Goal: Information Seeking & Learning: Learn about a topic

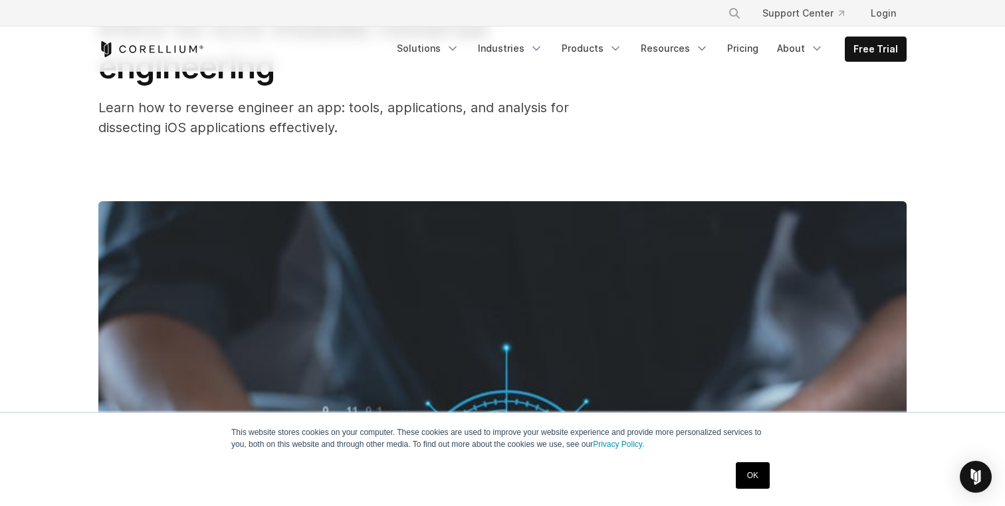
scroll to position [133, 0]
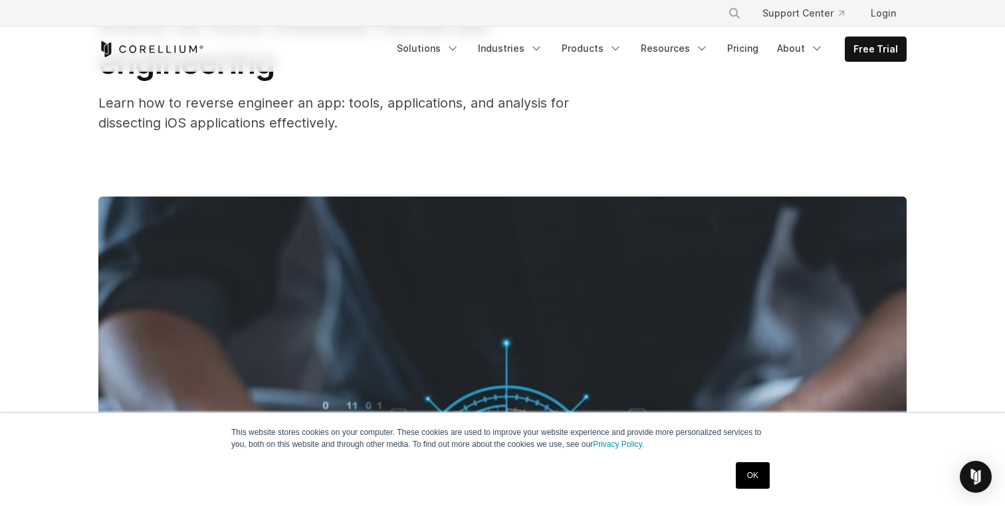
click at [760, 474] on link "OK" at bounding box center [753, 476] width 34 height 27
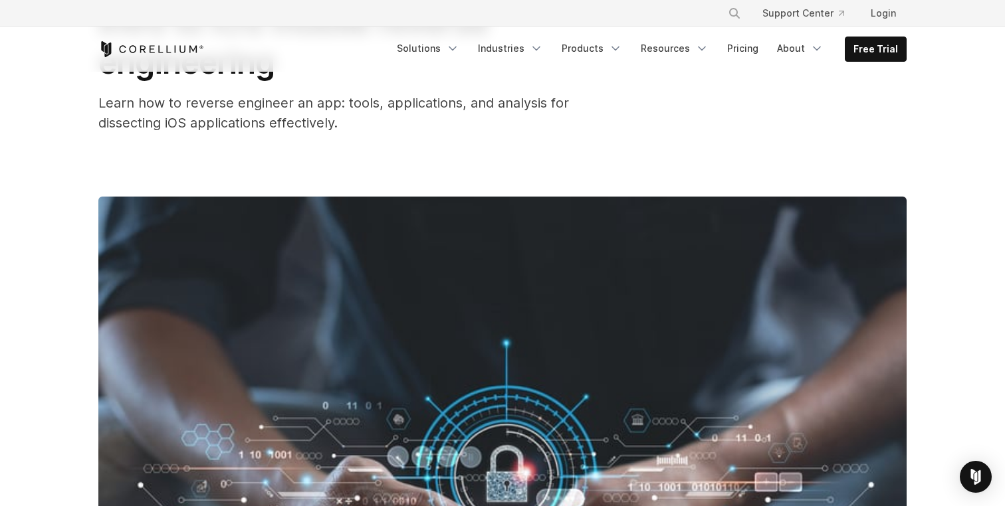
drag, startPoint x: 362, startPoint y: 136, endPoint x: 346, endPoint y: 137, distance: 16.0
click at [346, 137] on div "Intro to iOS mobile reverse engineering Learn how to reverse engineer an app: t…" at bounding box center [502, 369] width 851 height 861
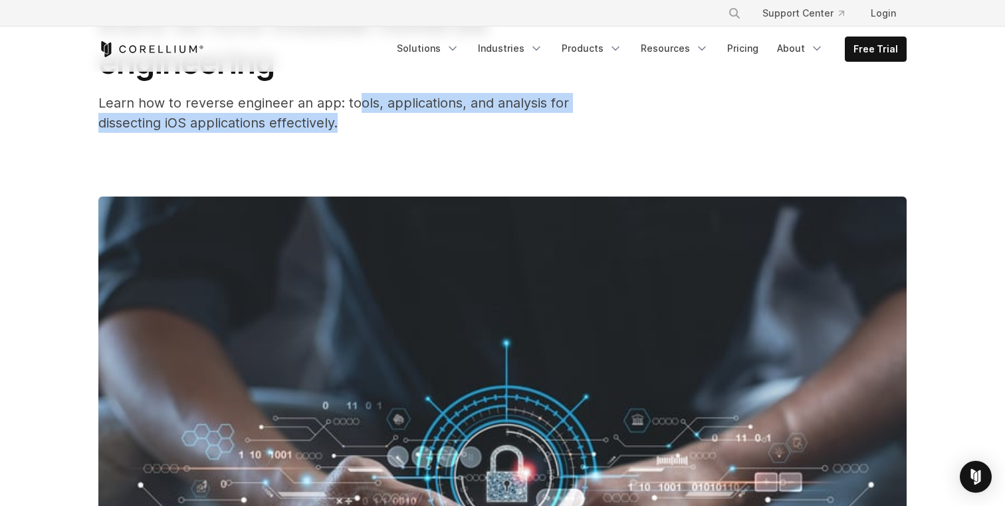
drag, startPoint x: 363, startPoint y: 128, endPoint x: 358, endPoint y: 102, distance: 26.5
click at [357, 101] on div "Learn how to reverse engineer an app: tools, applications, and analysis for dis…" at bounding box center [364, 113] width 532 height 40
click at [358, 102] on span "Learn how to reverse engineer an app: tools, applications, and analysis for dis…" at bounding box center [333, 113] width 471 height 36
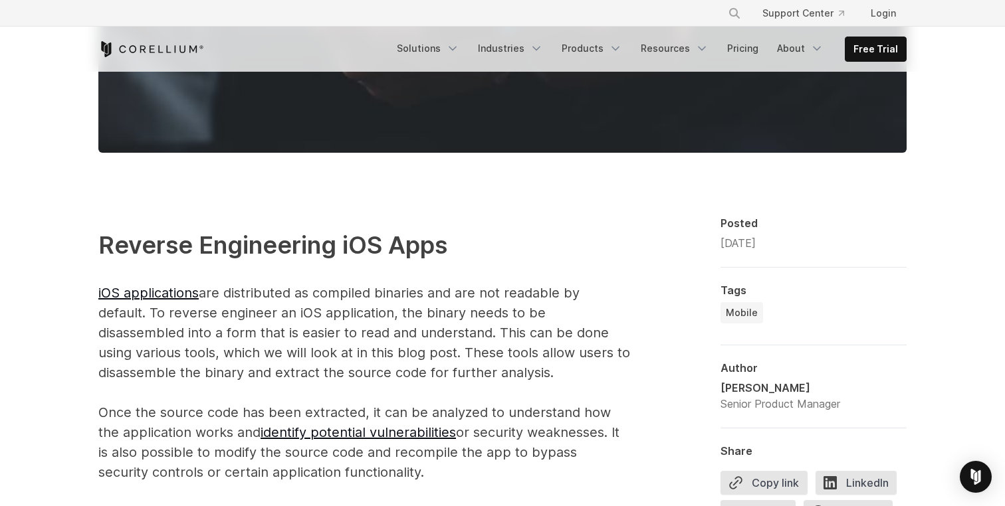
scroll to position [729, 0]
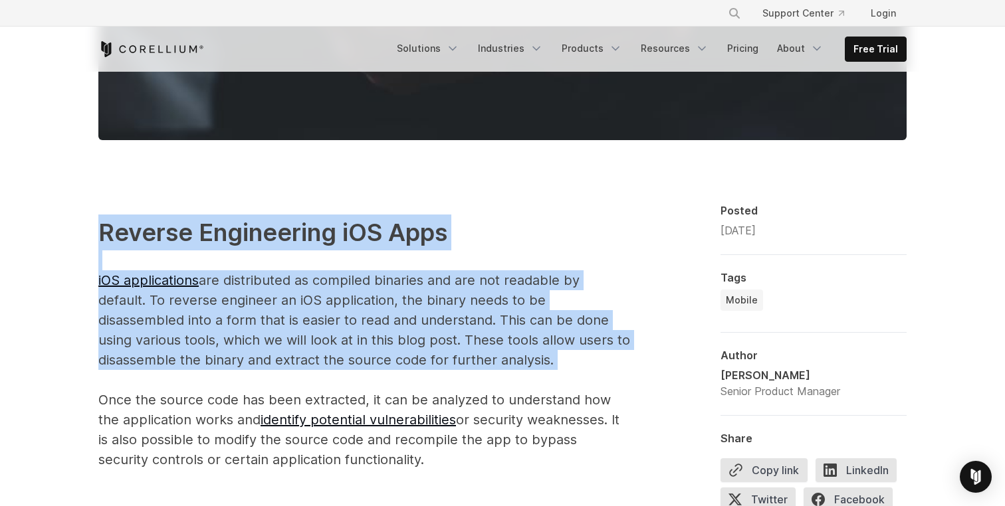
drag, startPoint x: 77, startPoint y: 212, endPoint x: 580, endPoint y: 373, distance: 528.3
click at [580, 373] on p "Reverse Engineering iOS Apps iOS applications are distributed as compiled binar…" at bounding box center [364, 342] width 532 height 255
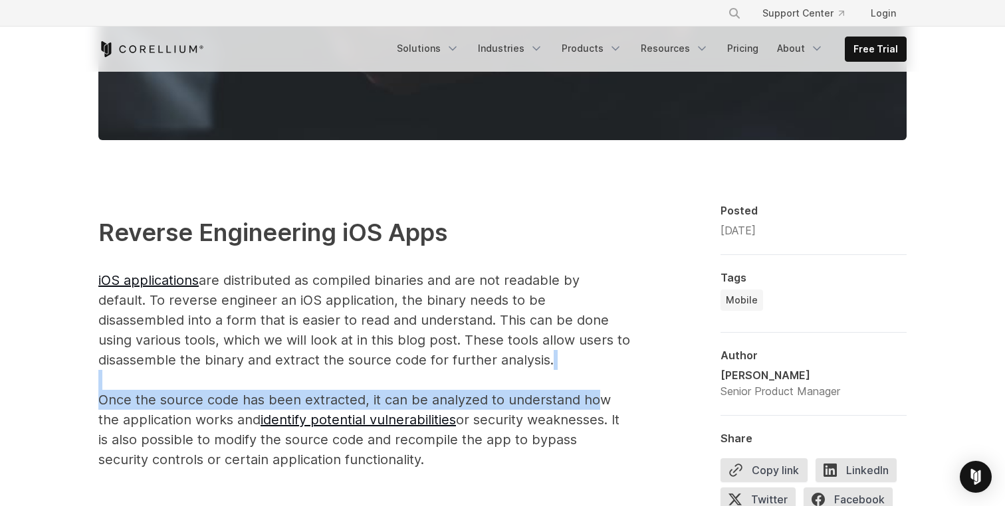
drag, startPoint x: 597, startPoint y: 371, endPoint x: 596, endPoint y: 391, distance: 20.0
click at [596, 391] on p "Reverse Engineering iOS Apps iOS applications are distributed as compiled binar…" at bounding box center [364, 342] width 532 height 255
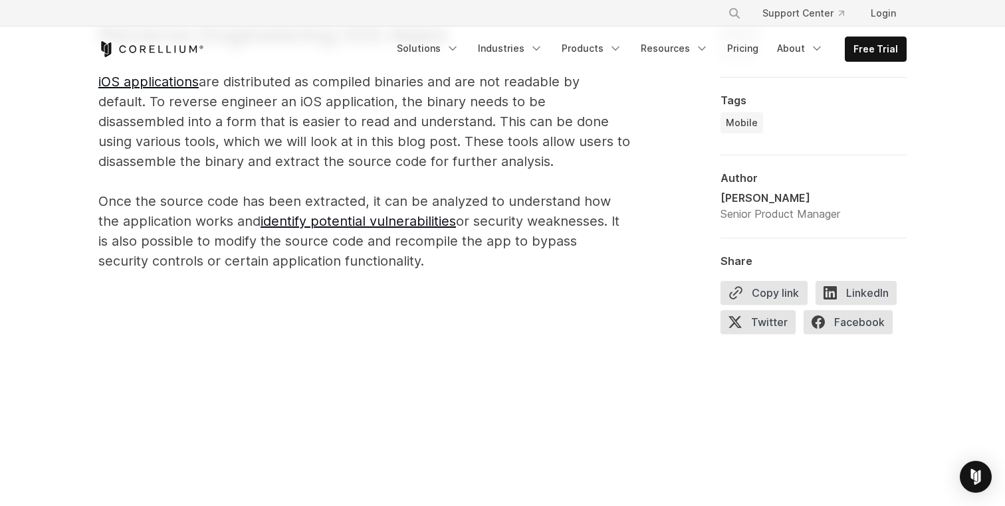
scroll to position [926, 0]
drag, startPoint x: 518, startPoint y: 273, endPoint x: 579, endPoint y: 284, distance: 62.3
drag, startPoint x: 608, startPoint y: 277, endPoint x: 542, endPoint y: 286, distance: 66.5
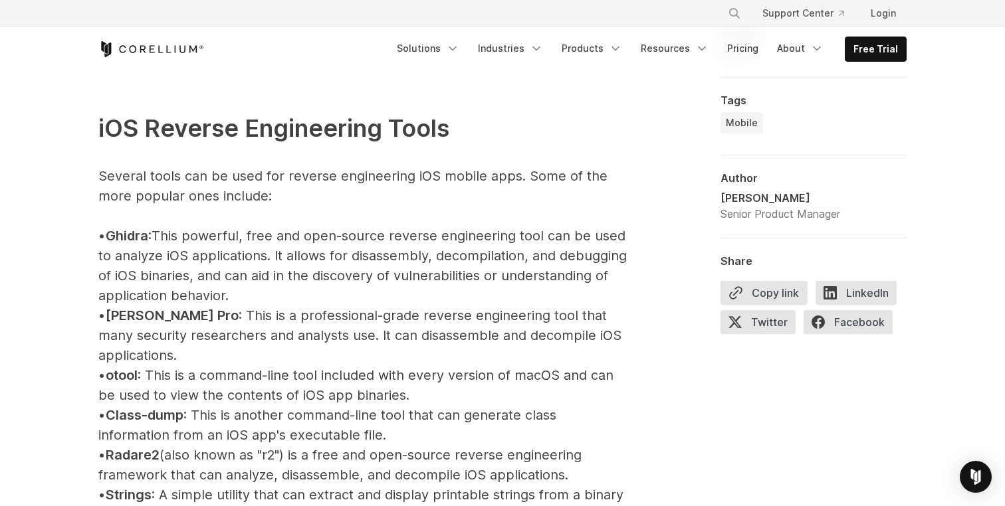
scroll to position [1462, 0]
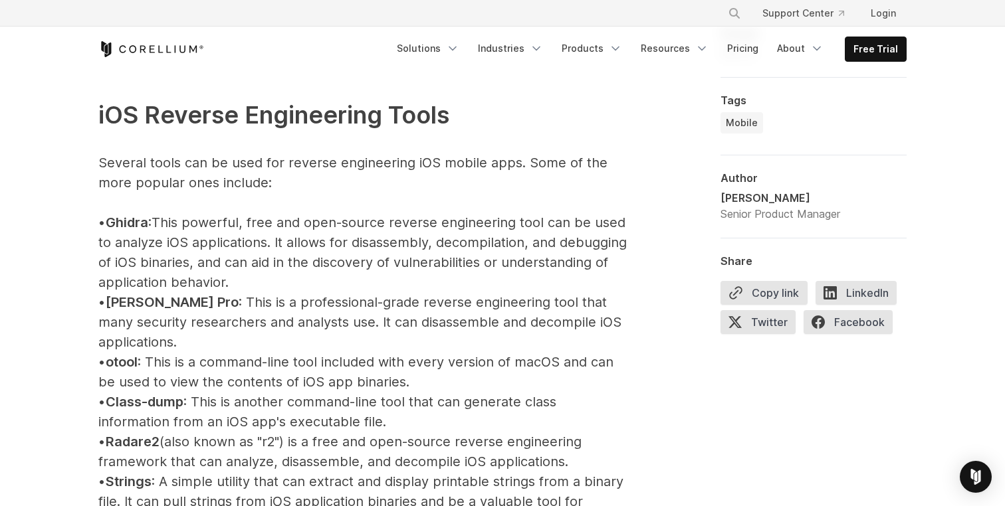
drag, startPoint x: 425, startPoint y: 280, endPoint x: 398, endPoint y: 204, distance: 80.9
click at [398, 204] on p "iOS Reverse Engineering Tools Several tools can be used for reverse engineering…" at bounding box center [364, 511] width 532 height 909
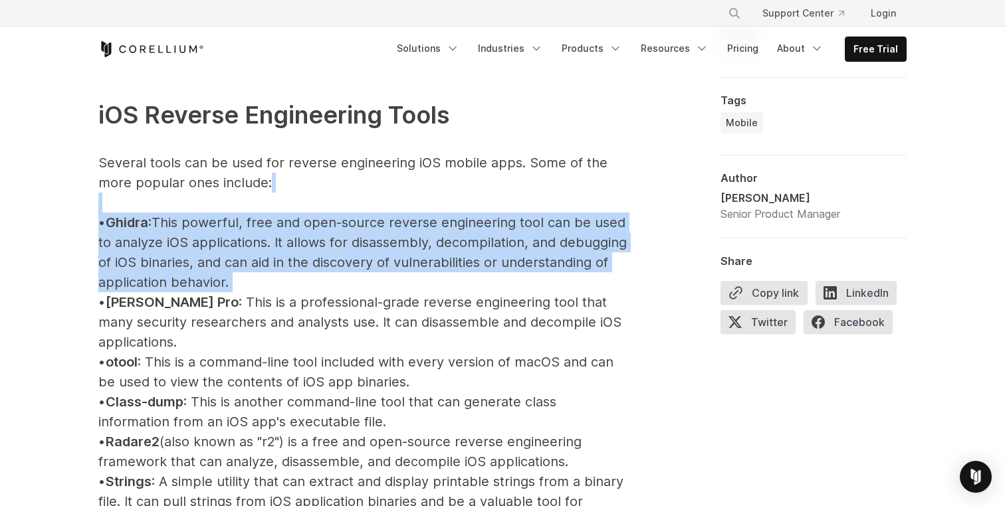
drag, startPoint x: 398, startPoint y: 204, endPoint x: 458, endPoint y: 285, distance: 100.8
click at [458, 285] on p "iOS Reverse Engineering Tools Several tools can be used for reverse engineering…" at bounding box center [364, 511] width 532 height 909
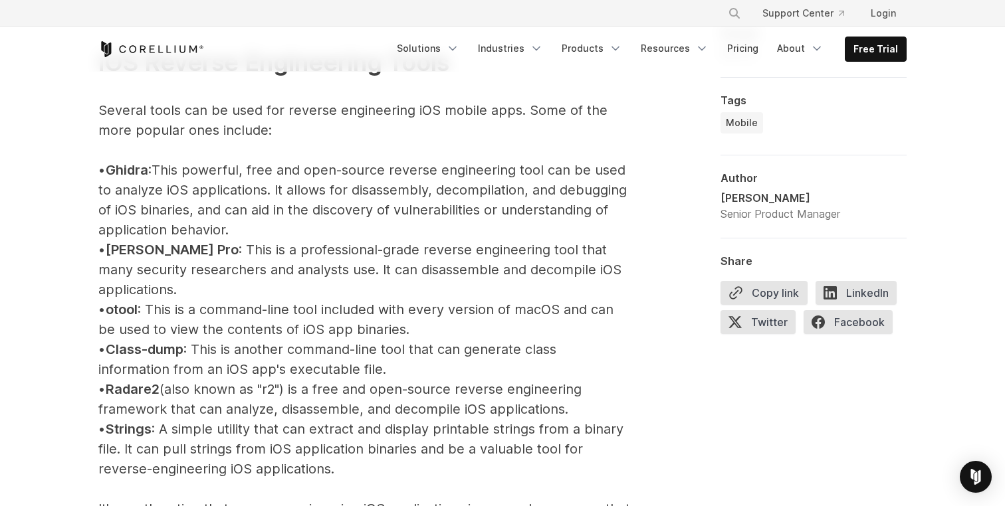
scroll to position [1515, 0]
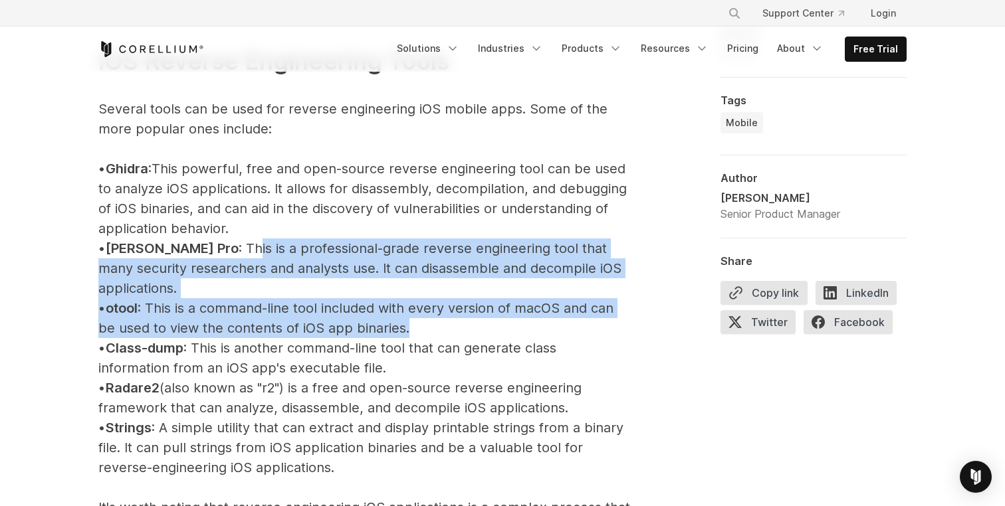
drag, startPoint x: 511, startPoint y: 314, endPoint x: 188, endPoint y: 246, distance: 330.1
click at [188, 246] on p "iOS Reverse Engineering Tools Several tools can be used for reverse engineering…" at bounding box center [364, 457] width 532 height 909
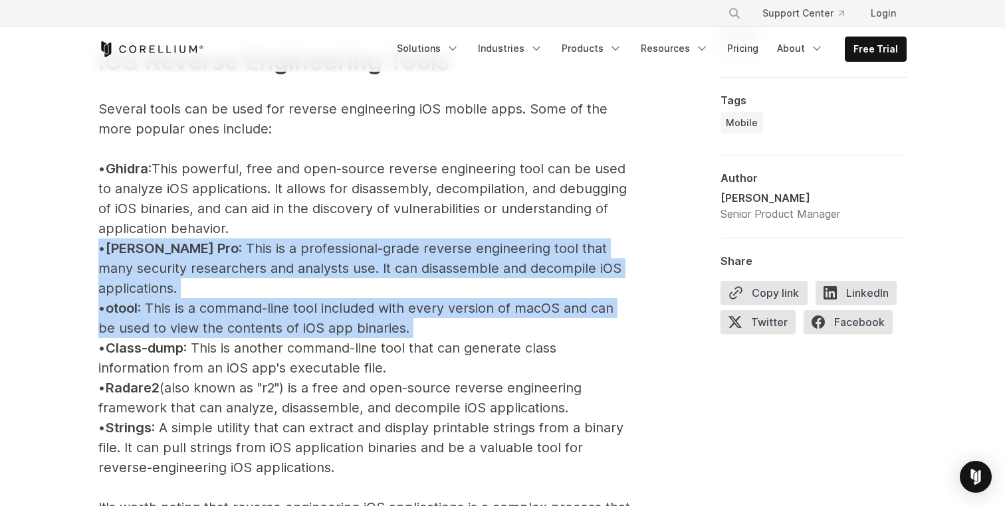
drag, startPoint x: 76, startPoint y: 247, endPoint x: 428, endPoint y: 308, distance: 356.9
click at [428, 308] on p "iOS Reverse Engineering Tools Several tools can be used for reverse engineering…" at bounding box center [364, 457] width 532 height 909
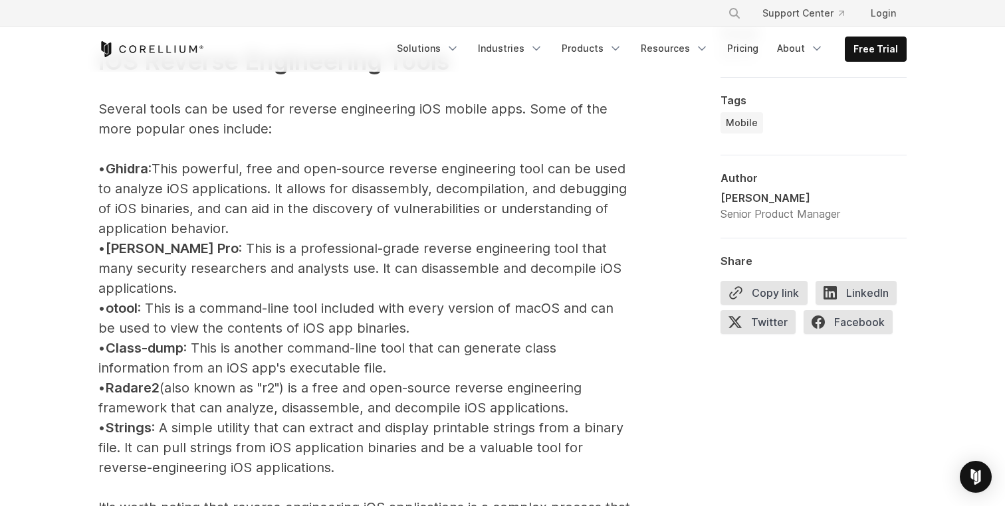
drag, startPoint x: 440, startPoint y: 308, endPoint x: 429, endPoint y: 318, distance: 14.6
click at [429, 318] on p "iOS Reverse Engineering Tools Several tools can be used for reverse engineering…" at bounding box center [364, 457] width 532 height 909
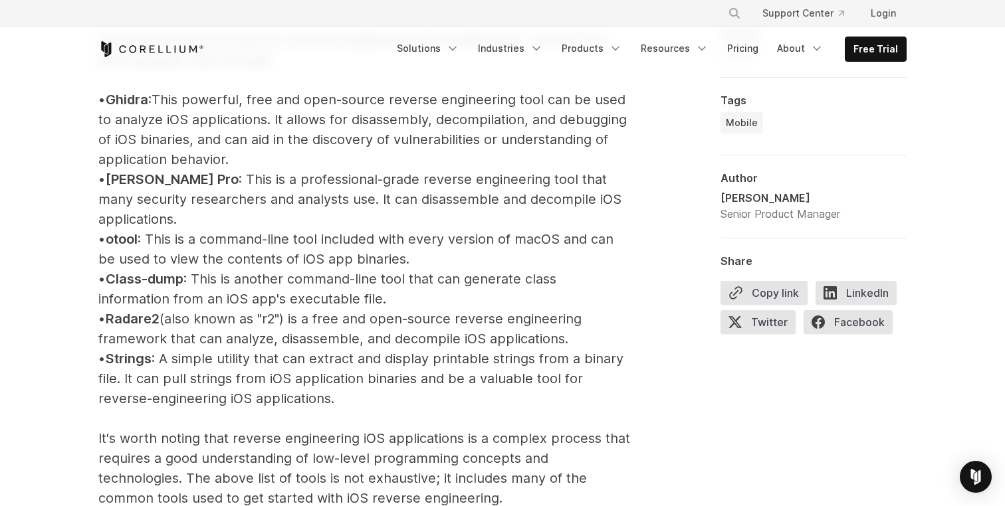
scroll to position [1597, 0]
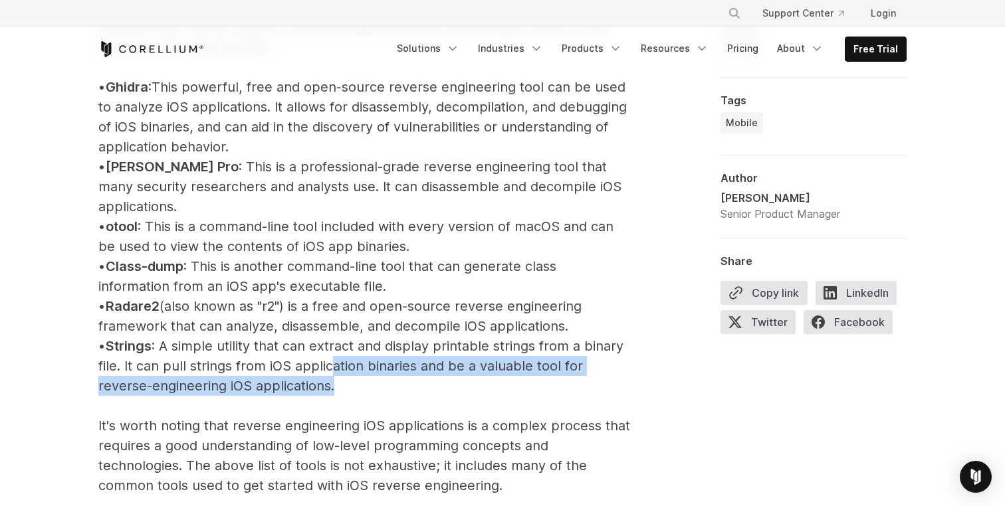
drag, startPoint x: 390, startPoint y: 364, endPoint x: 377, endPoint y: 350, distance: 18.3
click at [377, 350] on p "iOS Reverse Engineering Tools Several tools can be used for reverse engineering…" at bounding box center [364, 376] width 532 height 909
click at [376, 350] on p "iOS Reverse Engineering Tools Several tools can be used for reverse engineering…" at bounding box center [364, 376] width 532 height 909
drag, startPoint x: 373, startPoint y: 379, endPoint x: 373, endPoint y: 346, distance: 32.6
click at [373, 346] on p "iOS Reverse Engineering Tools Several tools can be used for reverse engineering…" at bounding box center [364, 376] width 532 height 909
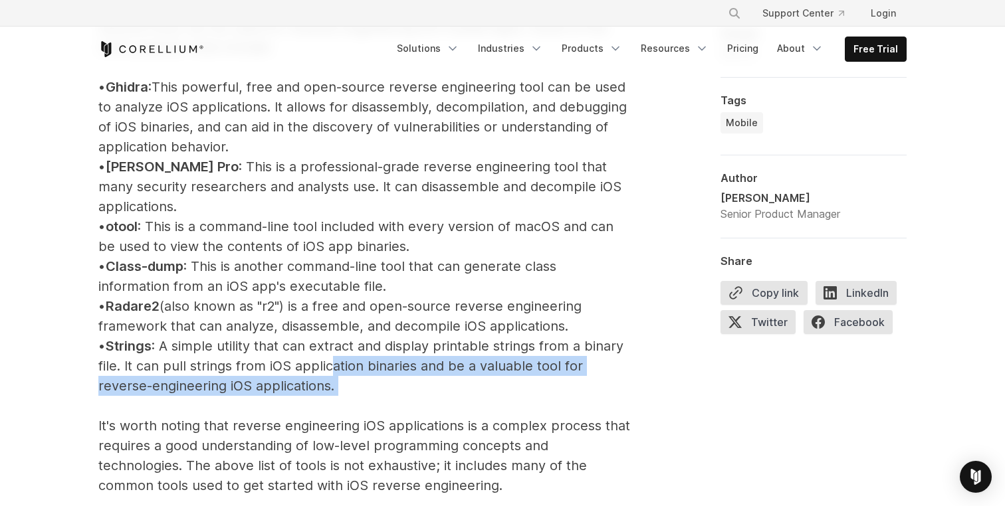
click at [373, 346] on p "iOS Reverse Engineering Tools Several tools can be used for reverse engineering…" at bounding box center [364, 376] width 532 height 909
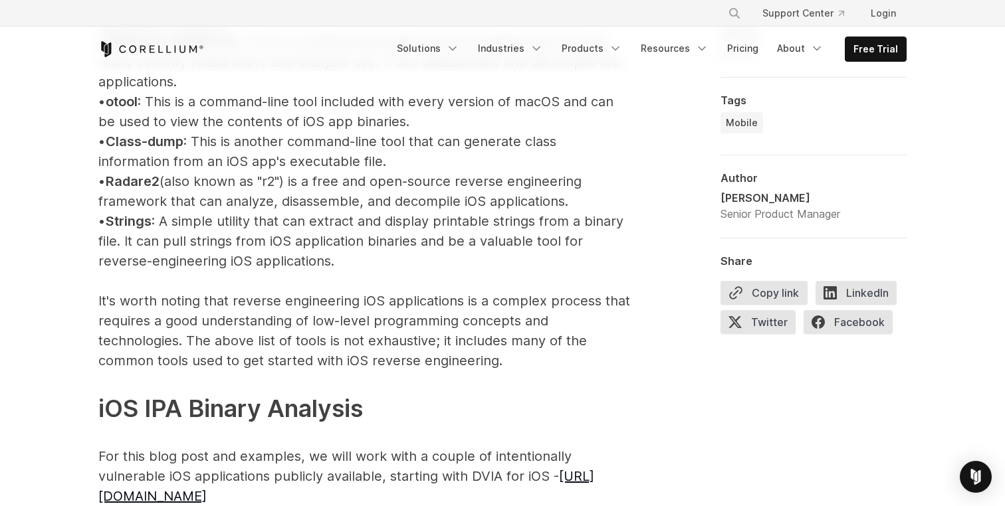
scroll to position [1718, 0]
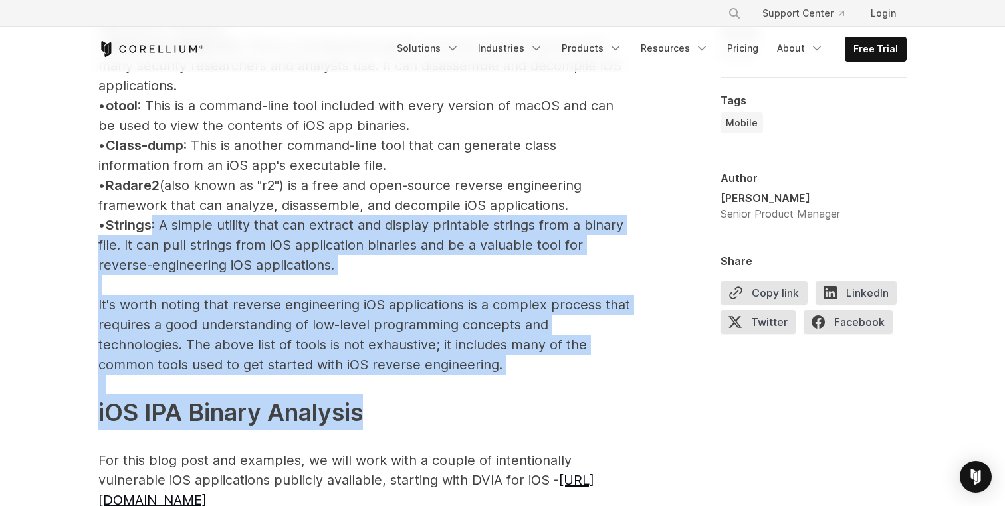
drag, startPoint x: 428, startPoint y: 254, endPoint x: 575, endPoint y: 384, distance: 195.9
click at [575, 384] on p "iOS Reverse Engineering Tools Several tools can be used for reverse engineering…" at bounding box center [364, 255] width 532 height 909
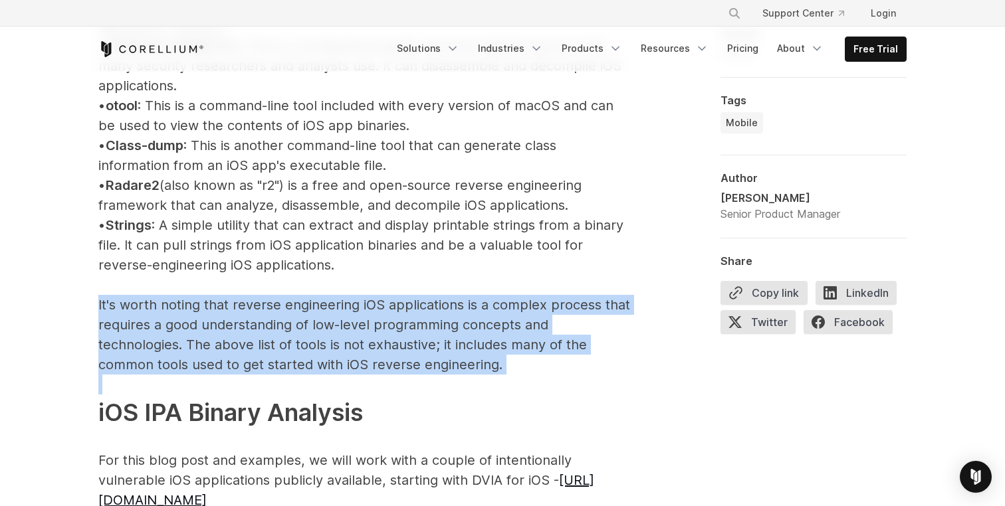
drag, startPoint x: 572, startPoint y: 360, endPoint x: 533, endPoint y: 350, distance: 40.5
click at [533, 350] on p "iOS Reverse Engineering Tools Several tools can be used for reverse engineering…" at bounding box center [364, 255] width 532 height 909
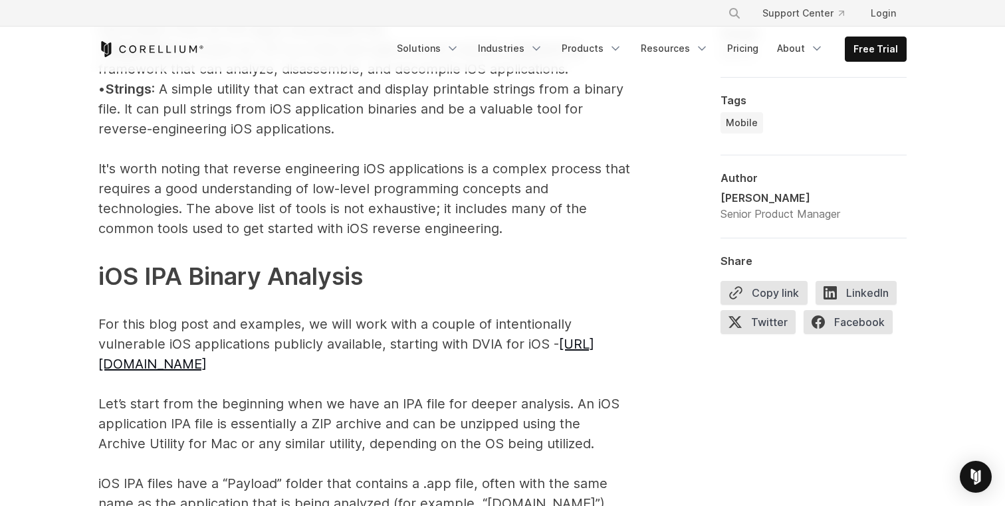
scroll to position [1856, 0]
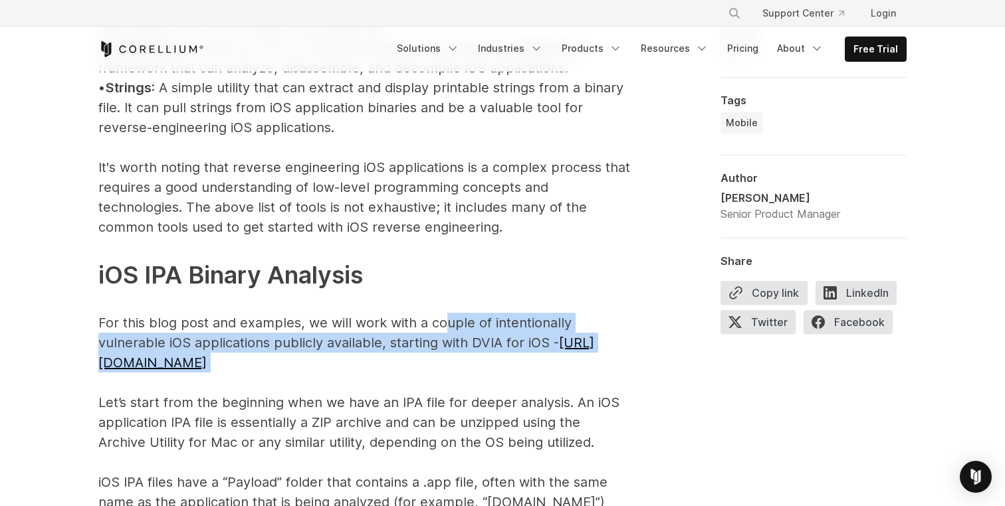
drag, startPoint x: 483, startPoint y: 335, endPoint x: 446, endPoint y: 296, distance: 53.6
click at [446, 296] on p "iOS Reverse Engineering Tools Several tools can be used for reverse engineering…" at bounding box center [364, 117] width 532 height 909
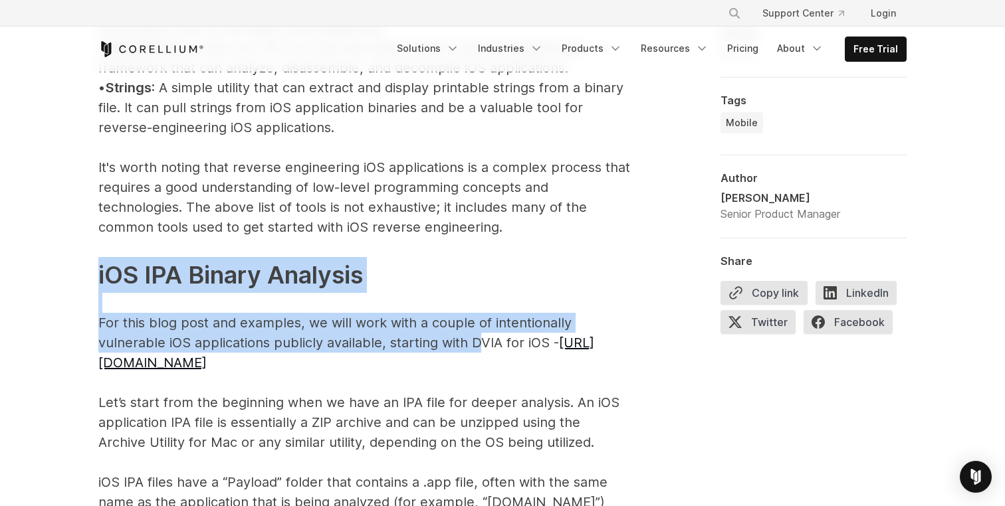
drag, startPoint x: 414, startPoint y: 243, endPoint x: 477, endPoint y: 333, distance: 110.3
click at [477, 333] on p "iOS Reverse Engineering Tools Several tools can be used for reverse engineering…" at bounding box center [364, 117] width 532 height 909
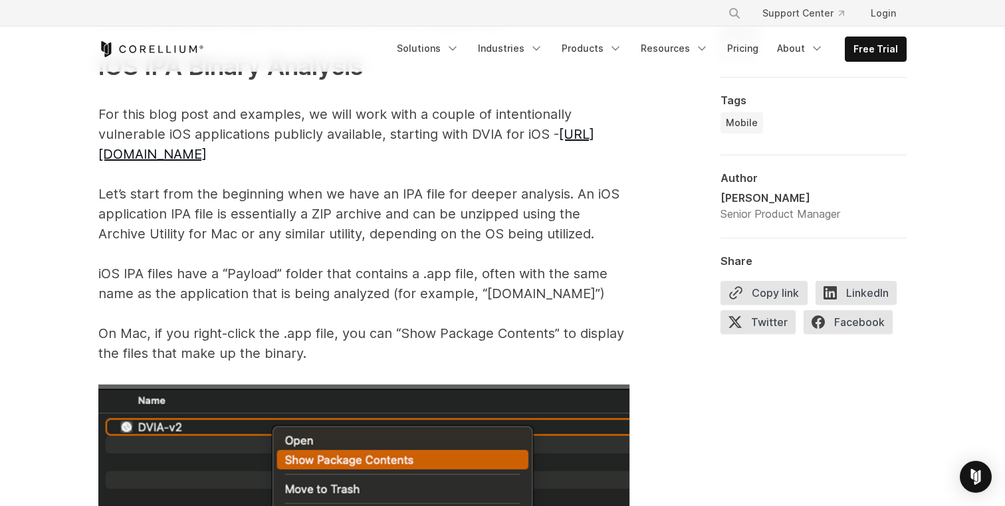
scroll to position [2061, 0]
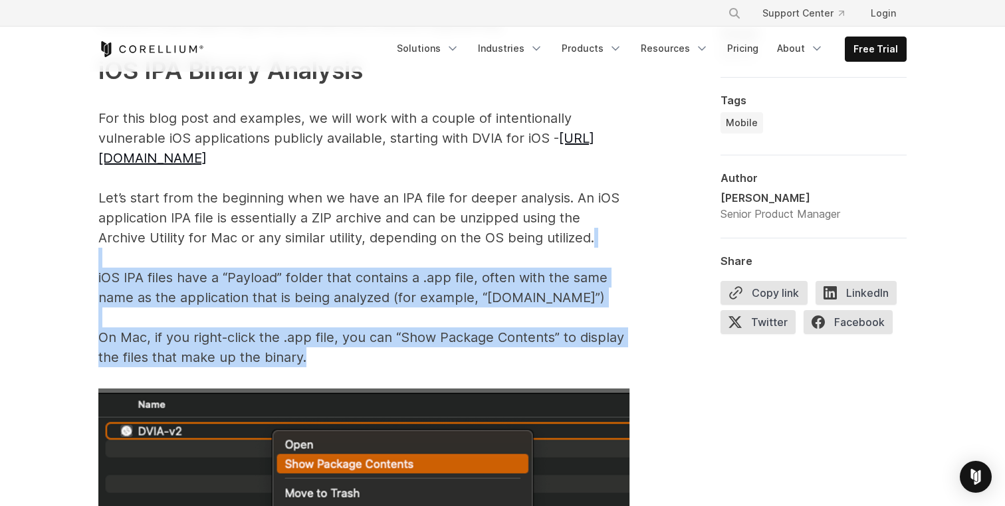
drag, startPoint x: 473, startPoint y: 340, endPoint x: 416, endPoint y: 240, distance: 115.5
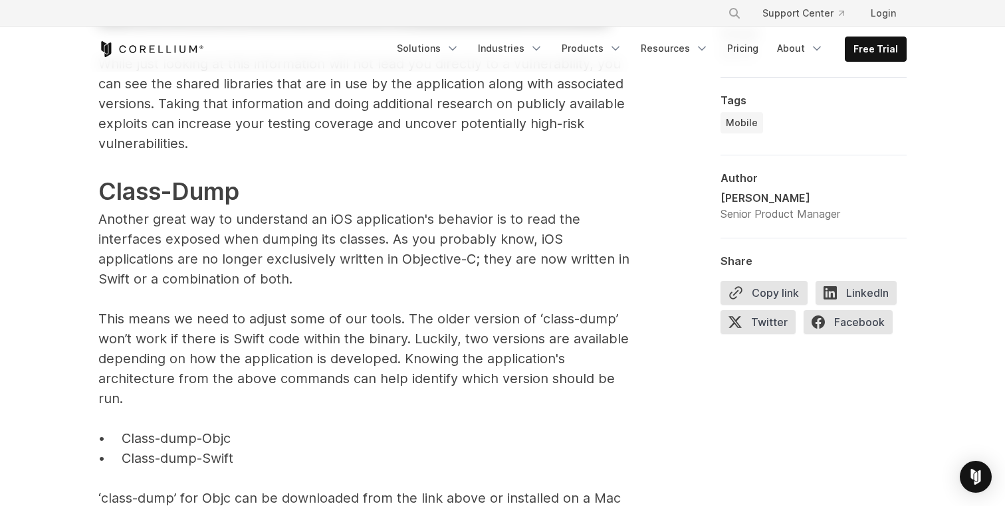
scroll to position [4140, 0]
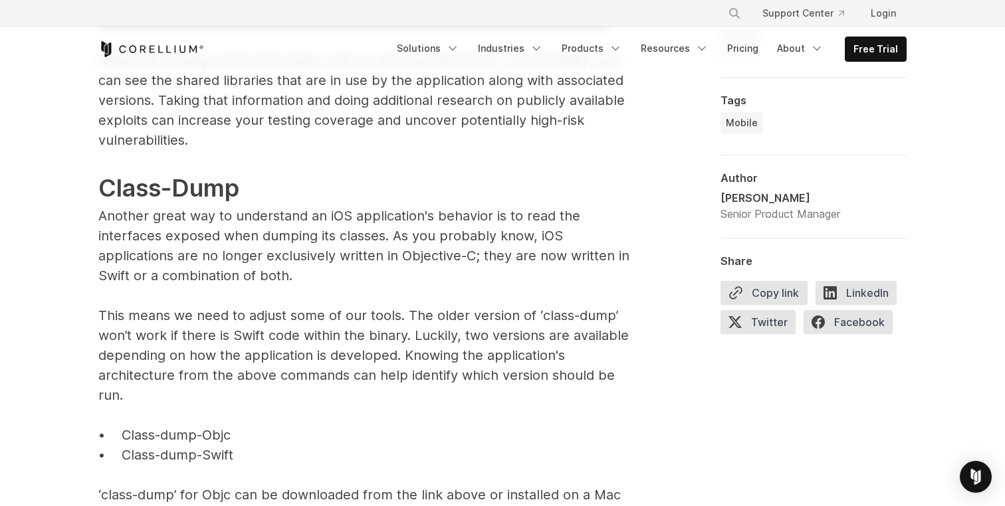
click at [407, 257] on p "While just looking at this information will not lead you directly to a vulnerab…" at bounding box center [364, 288] width 532 height 475
click at [411, 260] on p "While just looking at this information will not lead you directly to a vulnerab…" at bounding box center [364, 288] width 532 height 475
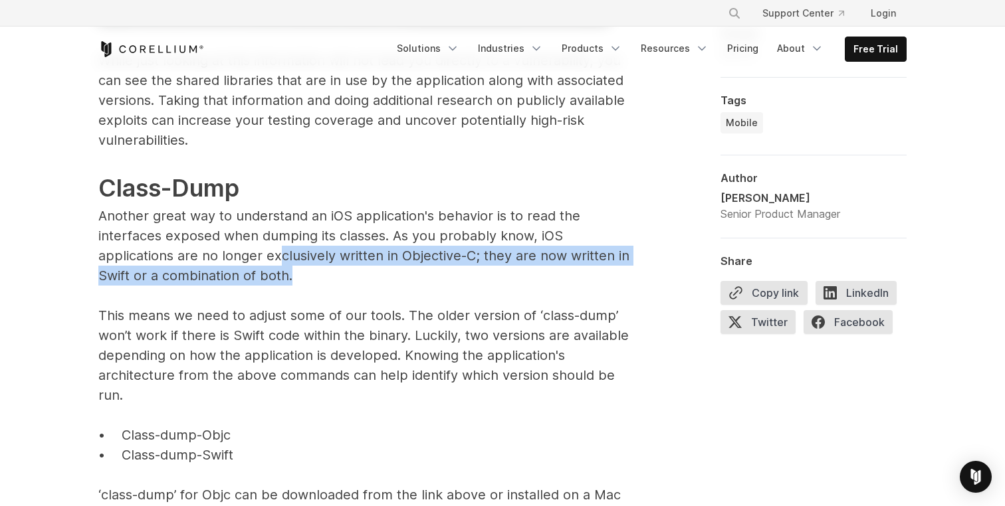
drag, startPoint x: 411, startPoint y: 260, endPoint x: 280, endPoint y: 244, distance: 131.3
click at [280, 244] on p "While just looking at this information will not lead you directly to a vulnerab…" at bounding box center [364, 288] width 532 height 475
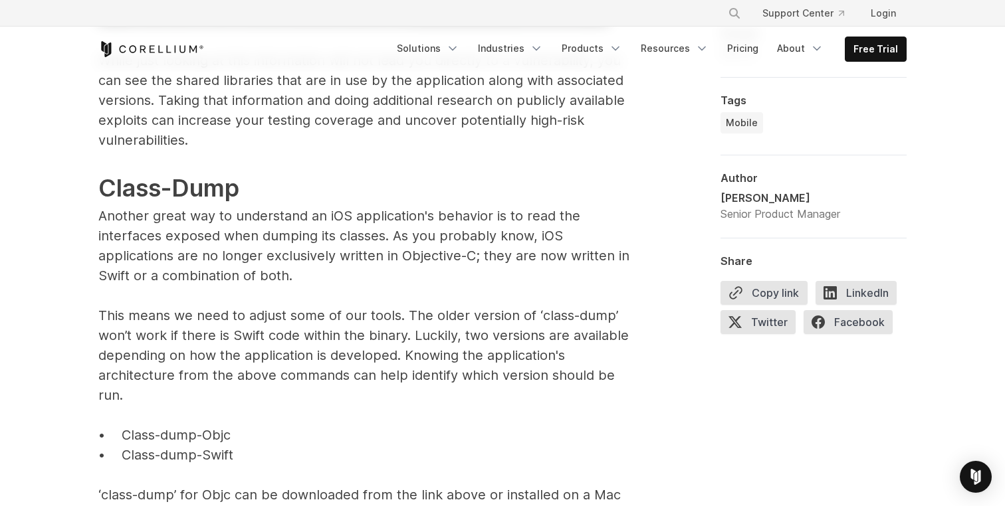
drag, startPoint x: 324, startPoint y: 255, endPoint x: 316, endPoint y: 271, distance: 17.6
click at [304, 265] on p "While just looking at this information will not lead you directly to a vulnerab…" at bounding box center [364, 288] width 532 height 475
click at [316, 271] on p "While just looking at this information will not lead you directly to a vulnerab…" at bounding box center [364, 288] width 532 height 475
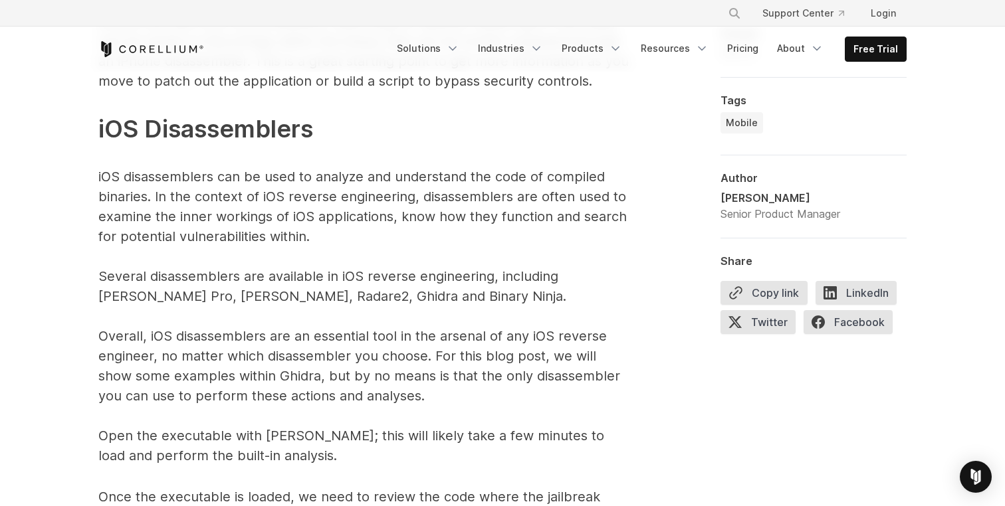
scroll to position [6309, 0]
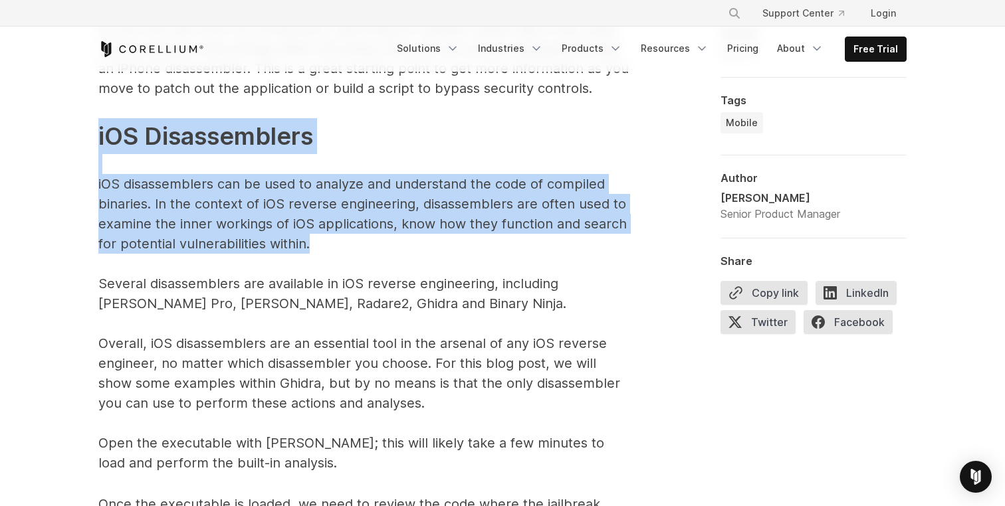
drag, startPoint x: 354, startPoint y: 125, endPoint x: 356, endPoint y: 225, distance: 99.7
click at [355, 220] on p "The above command, as an example, will search for the word “jail” within the DV…" at bounding box center [364, 63] width 532 height 819
click at [356, 225] on p "The above command, as an example, will search for the word “jail” within the DV…" at bounding box center [364, 63] width 532 height 819
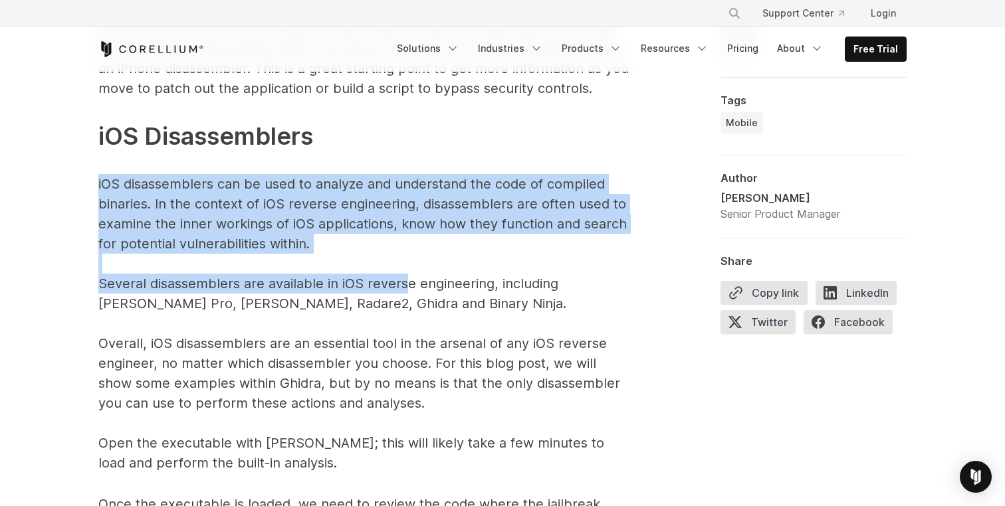
drag, startPoint x: 407, startPoint y: 225, endPoint x: 404, endPoint y: 264, distance: 39.3
click at [404, 264] on p "The above command, as an example, will search for the word “jail” within the DV…" at bounding box center [364, 63] width 532 height 819
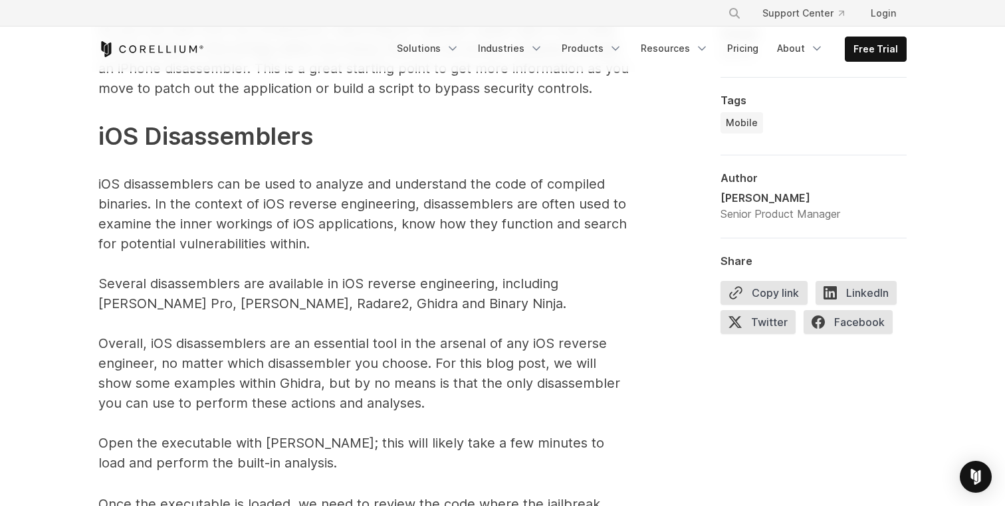
click at [578, 186] on p "The above command, as an example, will search for the word “jail” within the DV…" at bounding box center [364, 63] width 532 height 819
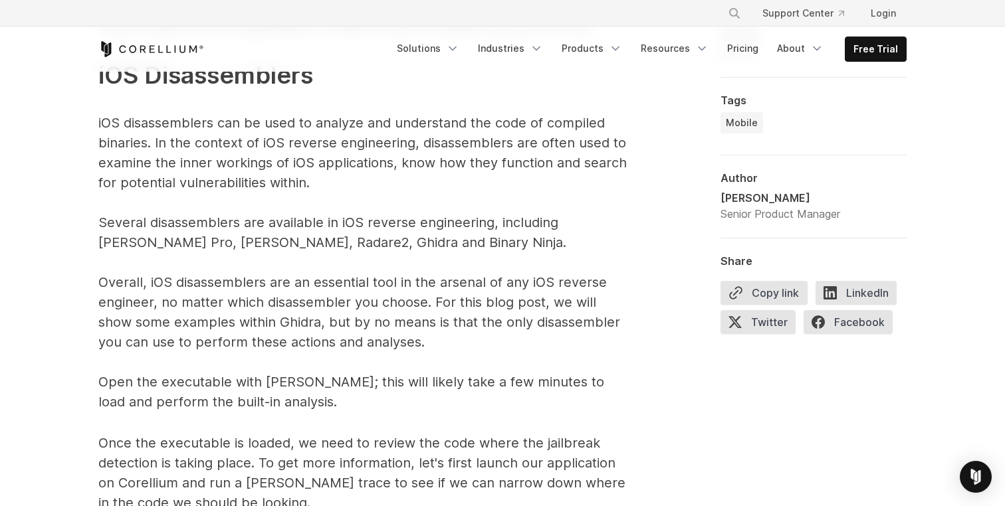
scroll to position [6376, 0]
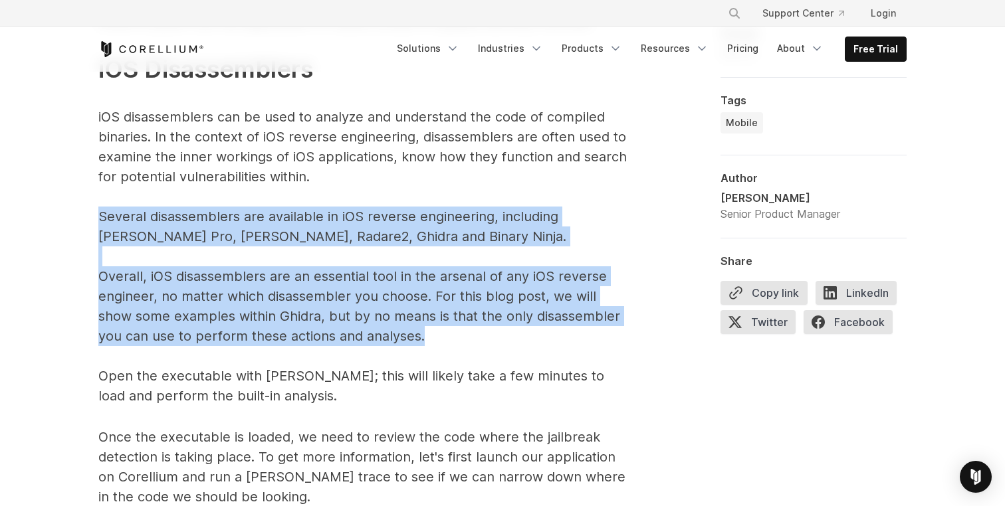
drag, startPoint x: 433, startPoint y: 223, endPoint x: 455, endPoint y: 328, distance: 107.2
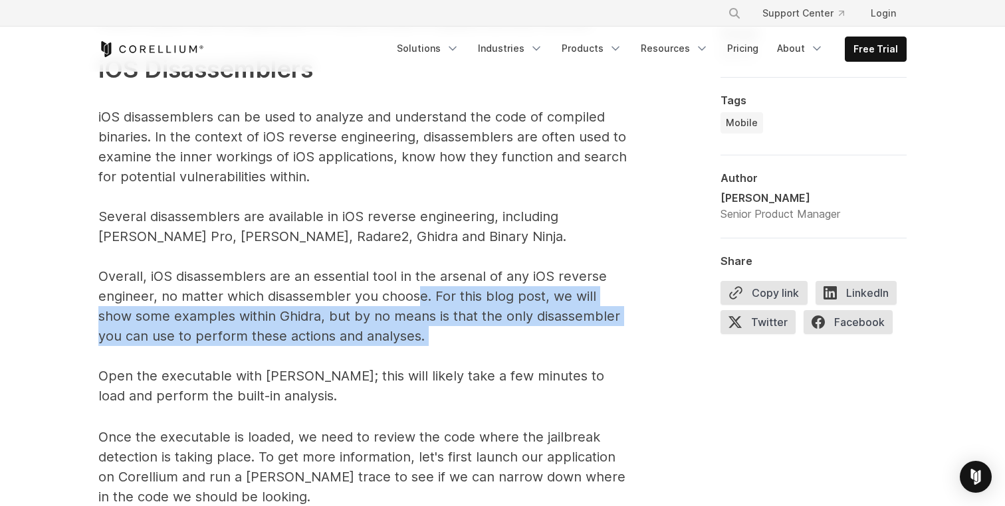
drag, startPoint x: 499, startPoint y: 328, endPoint x: 421, endPoint y: 272, distance: 95.7
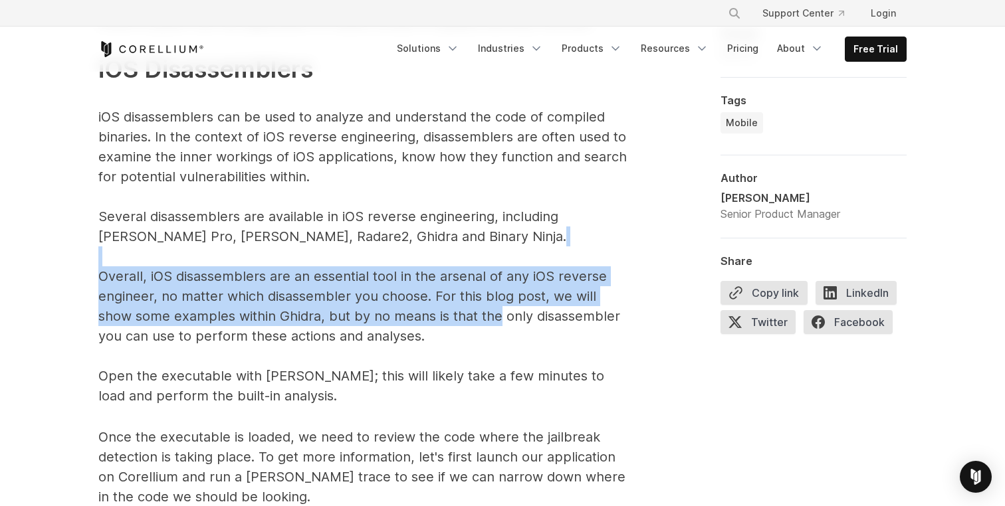
drag, startPoint x: 425, startPoint y: 237, endPoint x: 473, endPoint y: 317, distance: 93.0
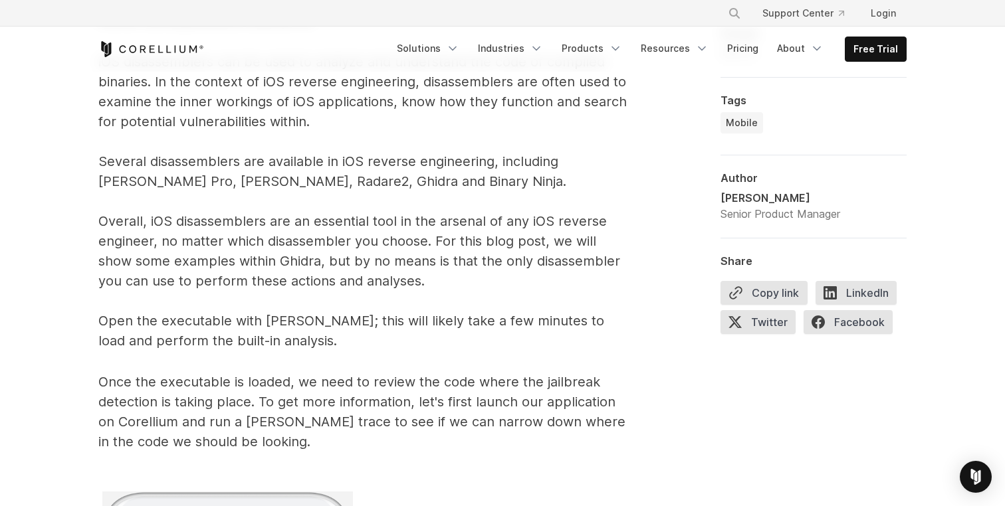
scroll to position [6433, 0]
drag, startPoint x: 470, startPoint y: 324, endPoint x: 410, endPoint y: 324, distance: 59.8
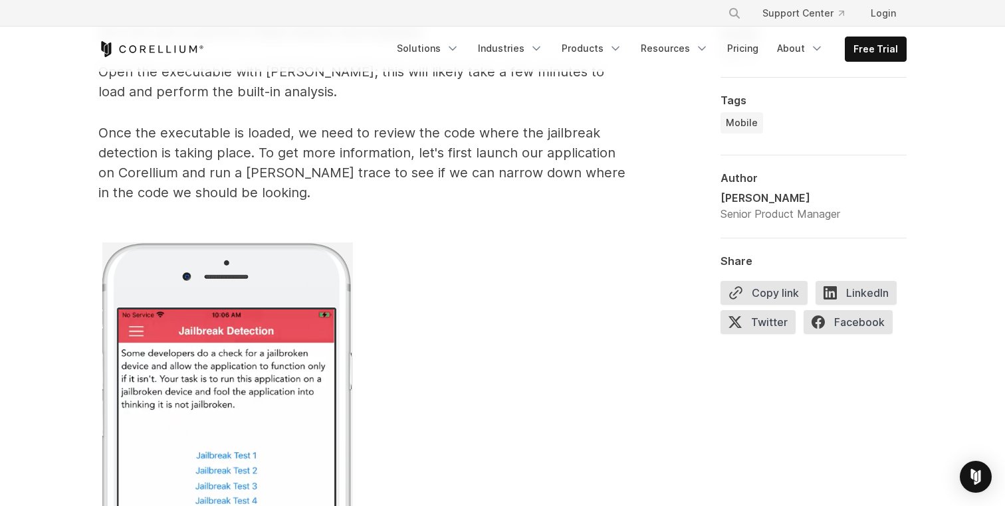
scroll to position [6677, 0]
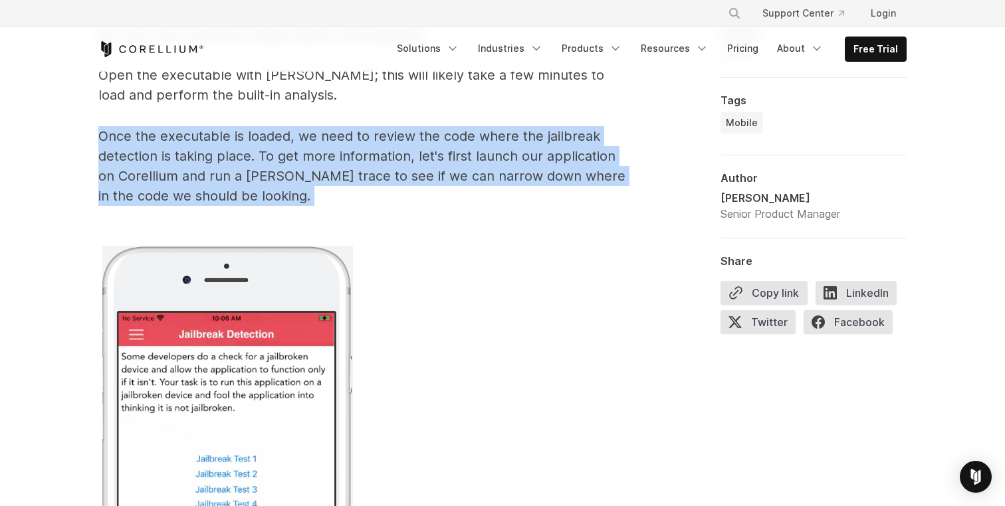
drag, startPoint x: 375, startPoint y: 182, endPoint x: 250, endPoint y: 193, distance: 125.4
drag, startPoint x: 262, startPoint y: 187, endPoint x: 304, endPoint y: 183, distance: 42.1
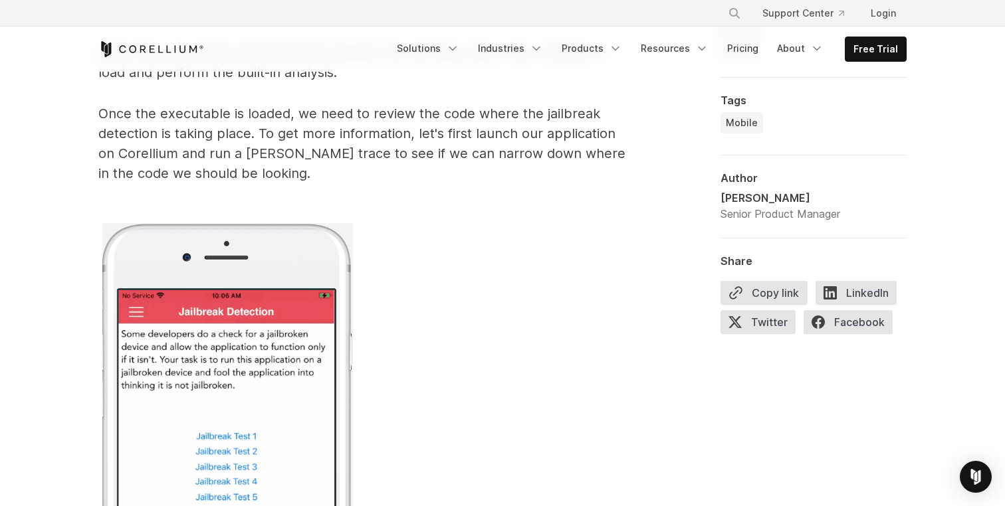
scroll to position [6699, 0]
drag, startPoint x: 312, startPoint y: 160, endPoint x: 286, endPoint y: 161, distance: 26.6
click at [286, 161] on p "Once the executable is loaded, we need to review the code where the jailbreak d…" at bounding box center [364, 506] width 532 height 803
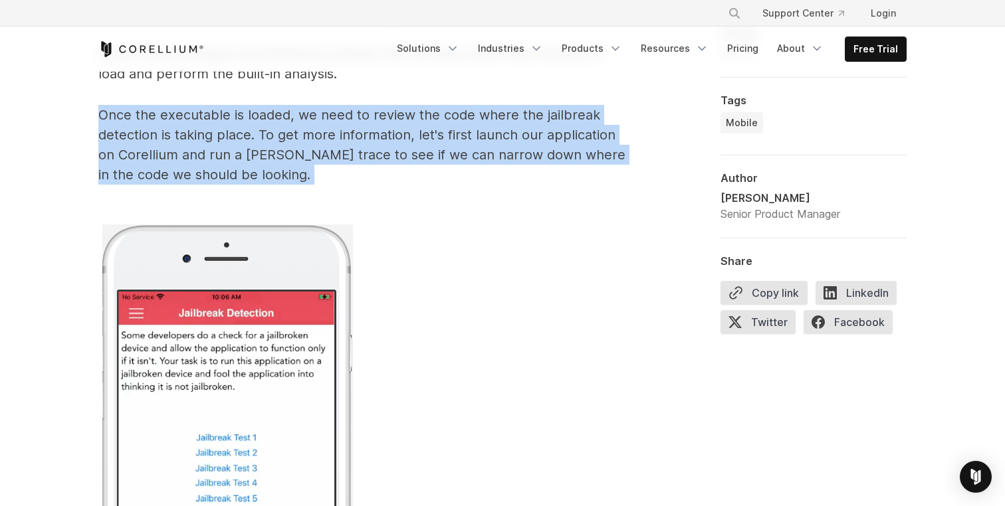
drag, startPoint x: 312, startPoint y: 161, endPoint x: 298, endPoint y: 166, distance: 14.1
click at [298, 166] on p "Once the executable is loaded, we need to review the code where the jailbreak d…" at bounding box center [364, 506] width 532 height 803
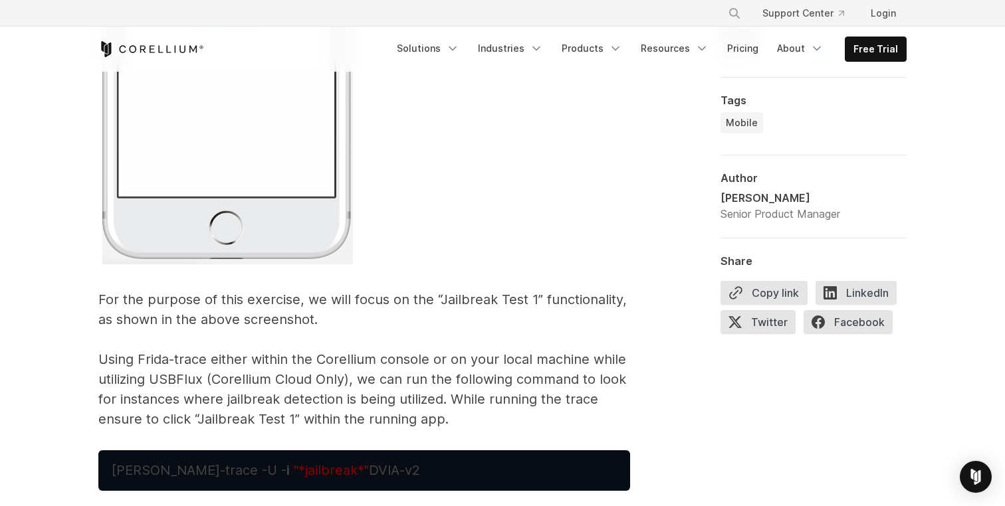
scroll to position [7180, 0]
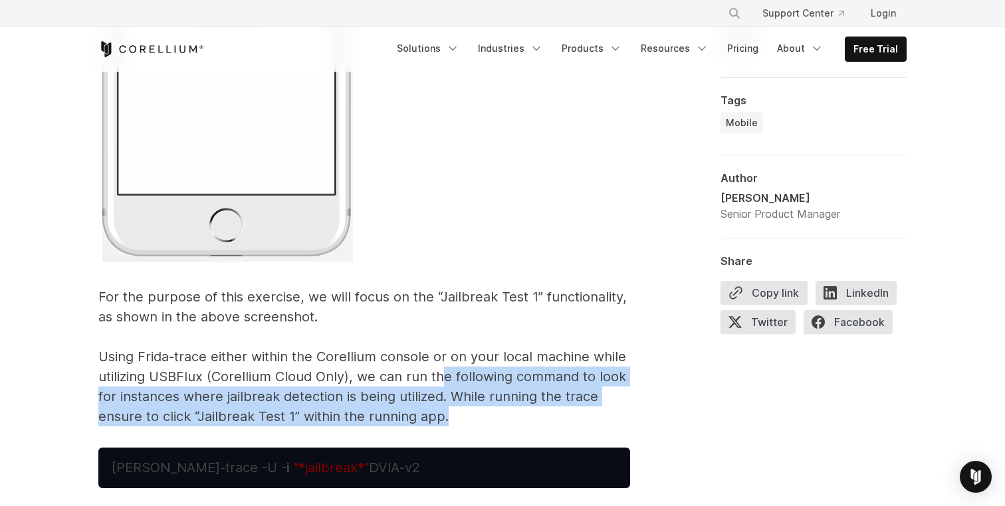
drag, startPoint x: 497, startPoint y: 388, endPoint x: 439, endPoint y: 358, distance: 65.1
click at [439, 353] on p "Once the executable is loaded, we need to review the code where the jailbreak d…" at bounding box center [364, 25] width 532 height 803
click at [439, 358] on p "Once the executable is loaded, we need to review the code where the jailbreak d…" at bounding box center [364, 25] width 532 height 803
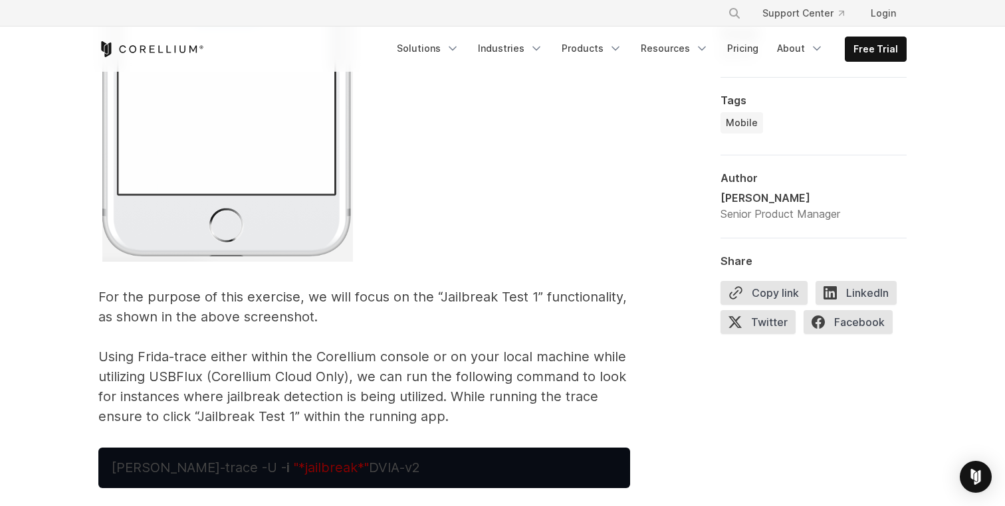
drag, startPoint x: 443, startPoint y: 272, endPoint x: 443, endPoint y: 320, distance: 47.9
click at [443, 297] on p "Once the executable is loaded, we need to review the code where the jailbreak d…" at bounding box center [364, 25] width 532 height 803
click at [447, 371] on p "Once the executable is loaded, we need to review the code where the jailbreak d…" at bounding box center [364, 25] width 532 height 803
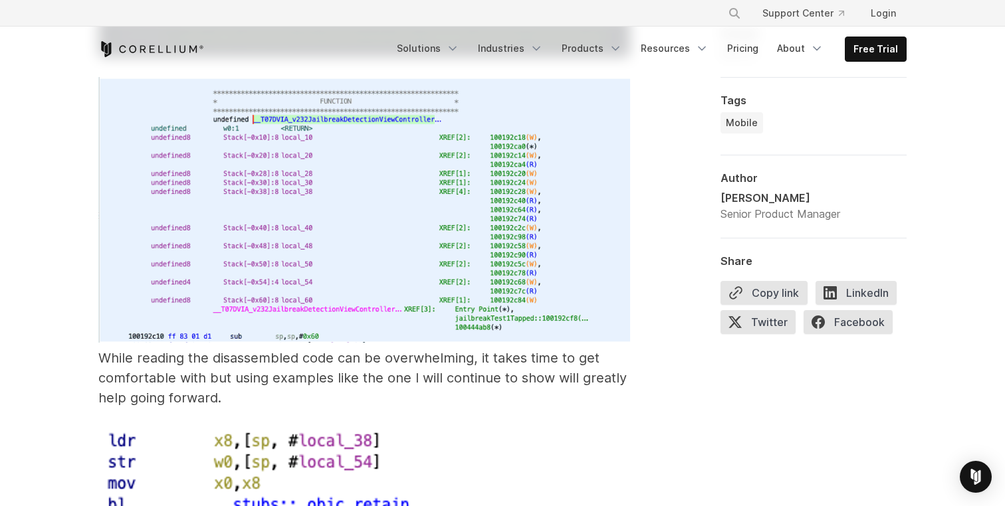
scroll to position [7841, 0]
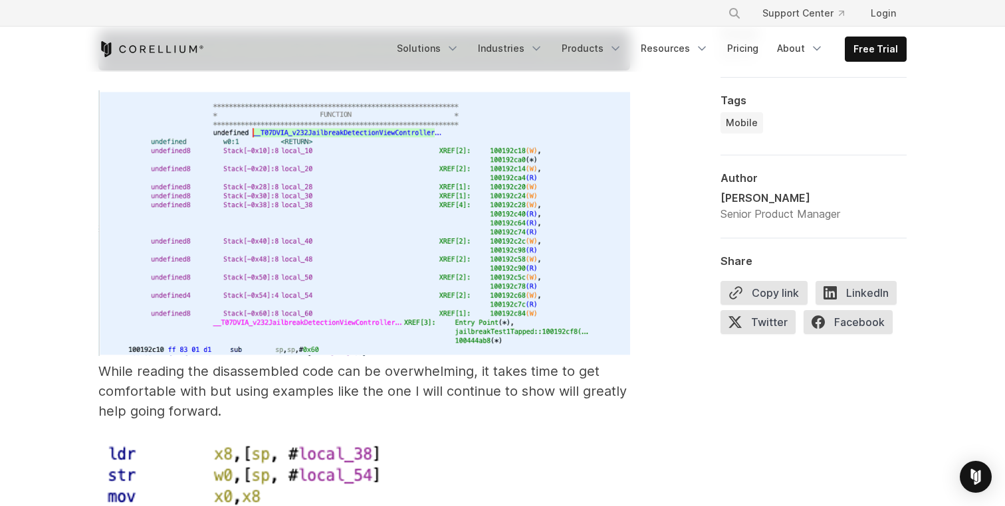
drag, startPoint x: 308, startPoint y: 397, endPoint x: 290, endPoint y: 401, distance: 18.4
drag, startPoint x: 295, startPoint y: 396, endPoint x: 286, endPoint y: 389, distance: 11.3
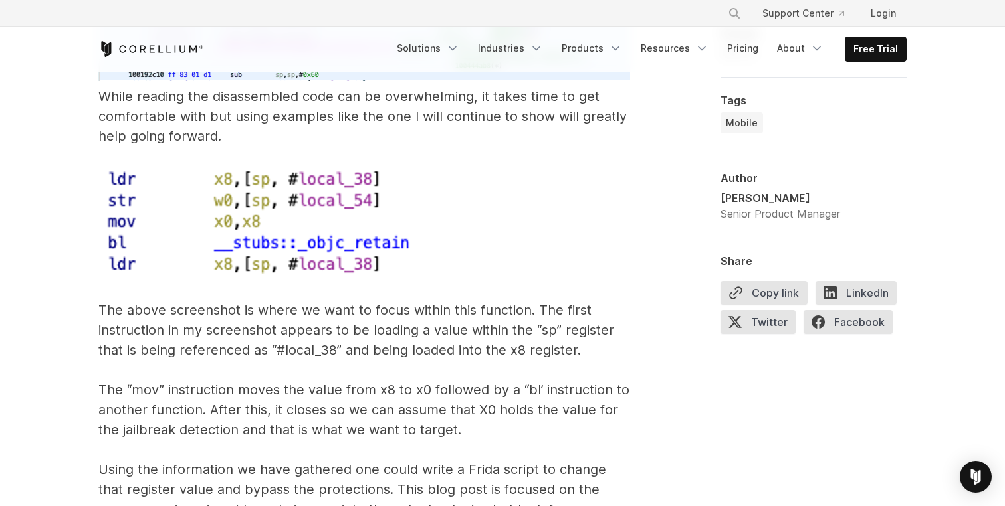
scroll to position [8121, 0]
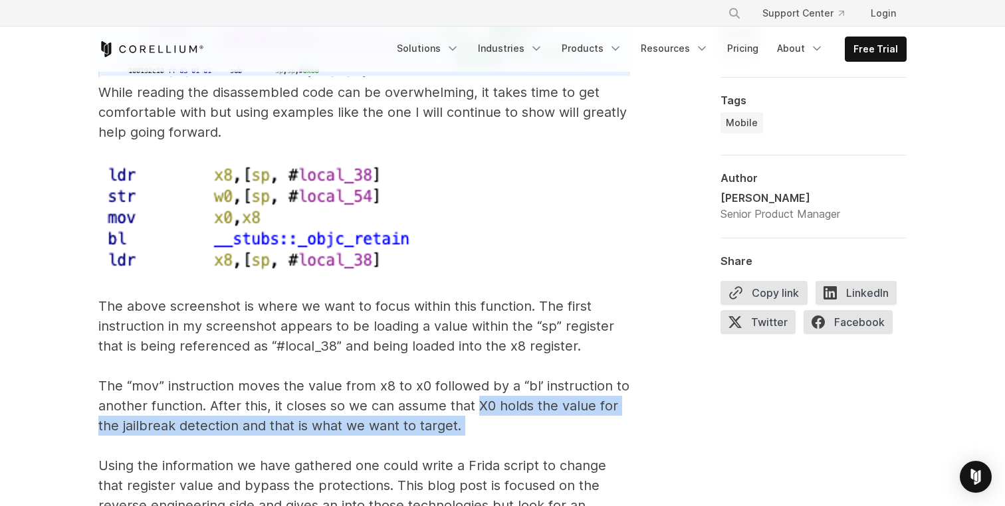
drag, startPoint x: 516, startPoint y: 429, endPoint x: 483, endPoint y: 403, distance: 42.1
click at [483, 395] on p "While reading the disassembled code can be overwhelming, it takes time to get c…" at bounding box center [364, 273] width 532 height 924
click at [483, 403] on p "While reading the disassembled code can be overwhelming, it takes time to get c…" at bounding box center [364, 273] width 532 height 924
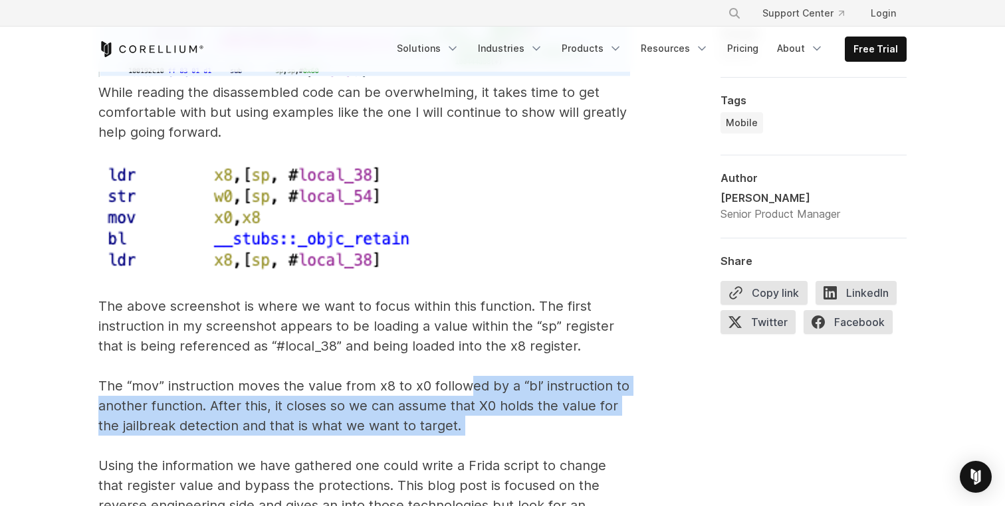
drag, startPoint x: 486, startPoint y: 421, endPoint x: 466, endPoint y: 407, distance: 24.7
click at [465, 392] on p "While reading the disassembled code can be overwhelming, it takes time to get c…" at bounding box center [364, 273] width 532 height 924
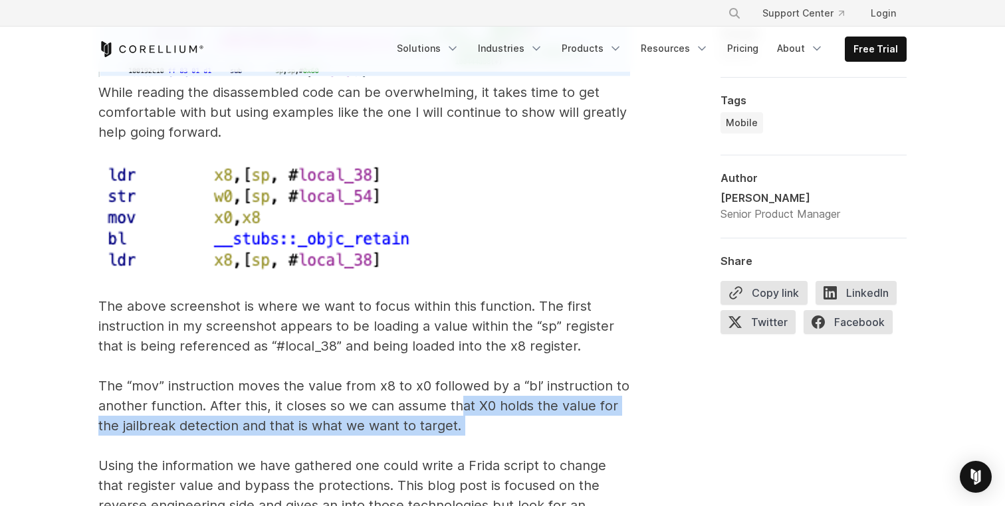
click at [466, 407] on p "While reading the disassembled code can be overwhelming, it takes time to get c…" at bounding box center [364, 273] width 532 height 924
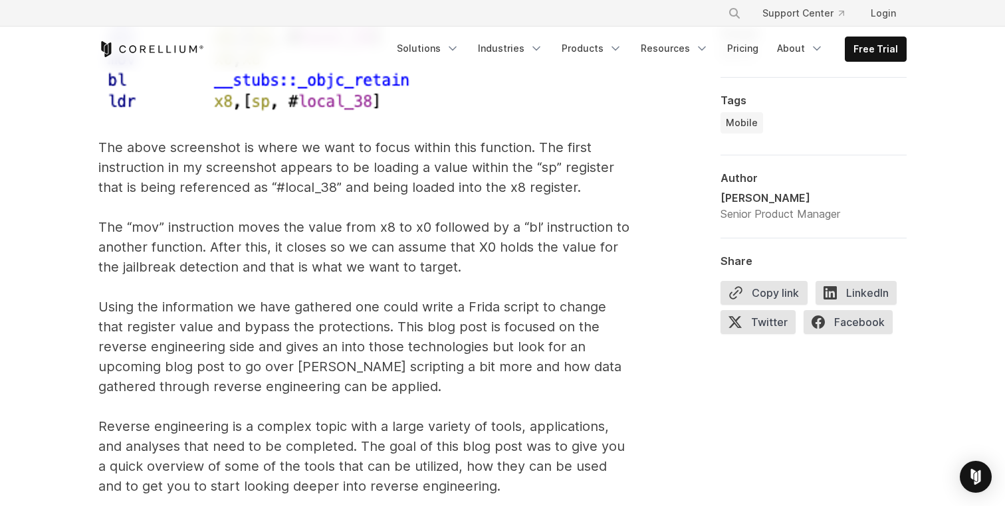
scroll to position [8280, 0]
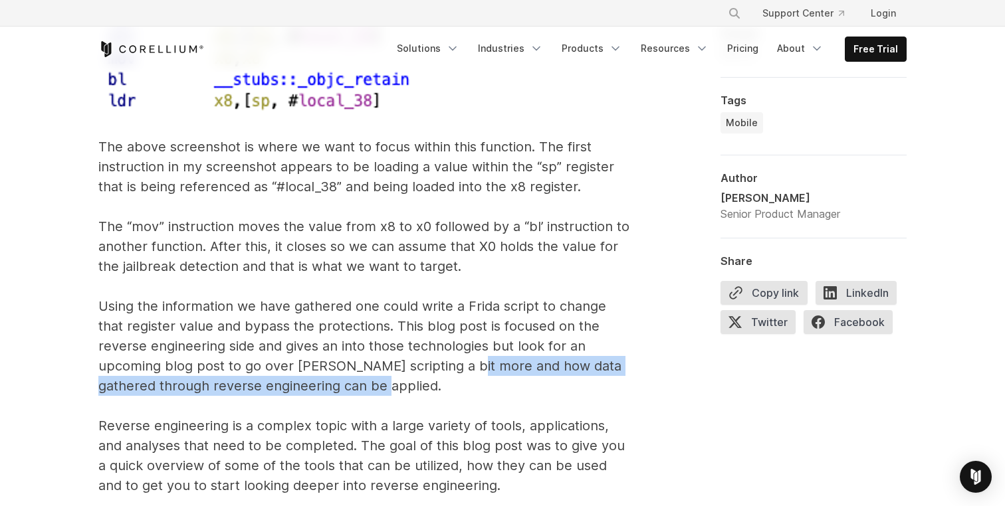
drag, startPoint x: 466, startPoint y: 372, endPoint x: 456, endPoint y: 362, distance: 14.1
click at [455, 360] on p "While reading the disassembled code can be overwhelming, it takes time to get c…" at bounding box center [364, 114] width 532 height 924
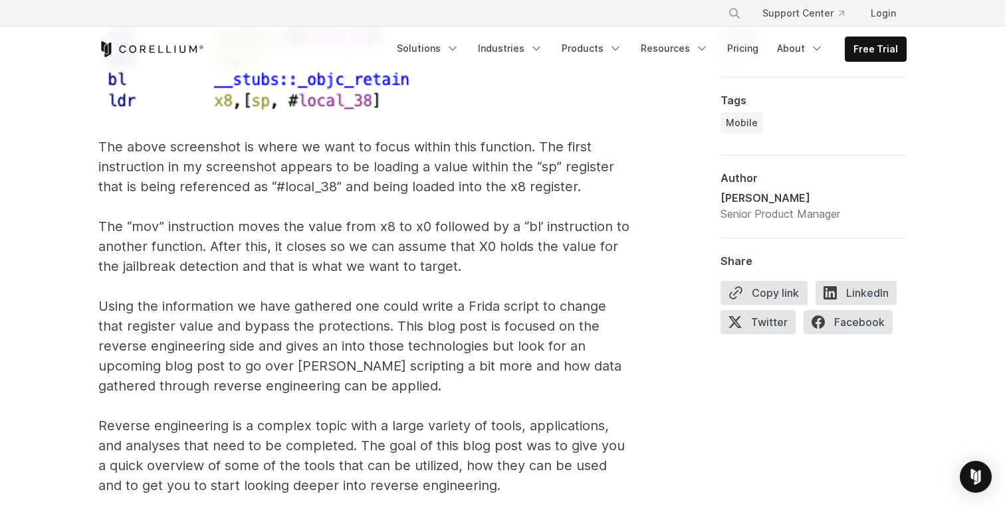
click at [456, 362] on p "While reading the disassembled code can be overwhelming, it takes time to get c…" at bounding box center [364, 114] width 532 height 924
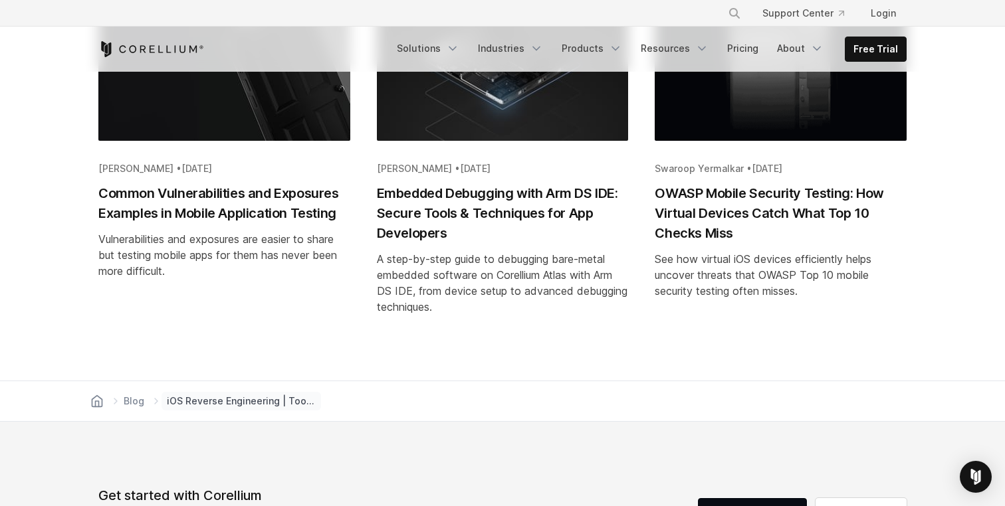
scroll to position [9299, 0]
